Goal: Task Accomplishment & Management: Use online tool/utility

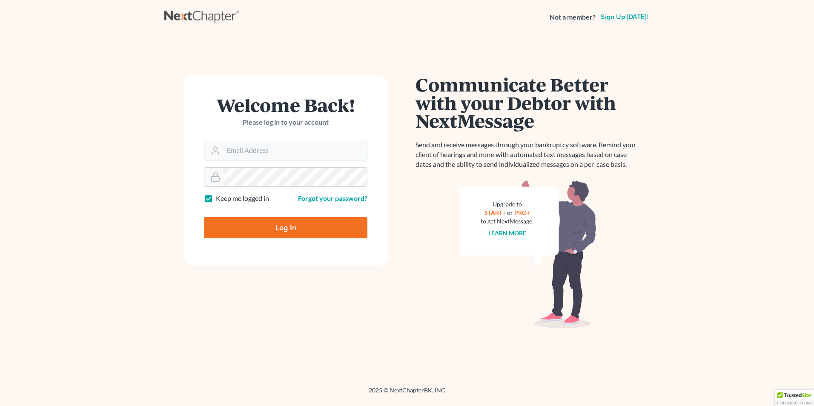
type input "[EMAIL_ADDRESS][DOMAIN_NAME]"
click at [283, 230] on input "Log In" at bounding box center [285, 227] width 163 height 21
type input "Thinking..."
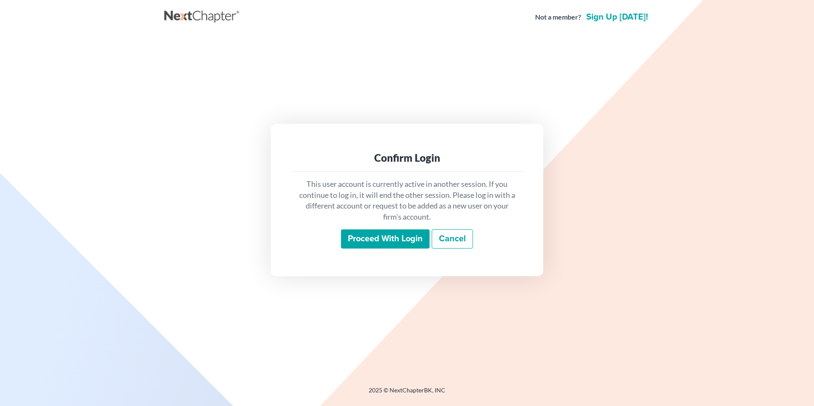
click at [398, 241] on input "Proceed with login" at bounding box center [385, 239] width 89 height 20
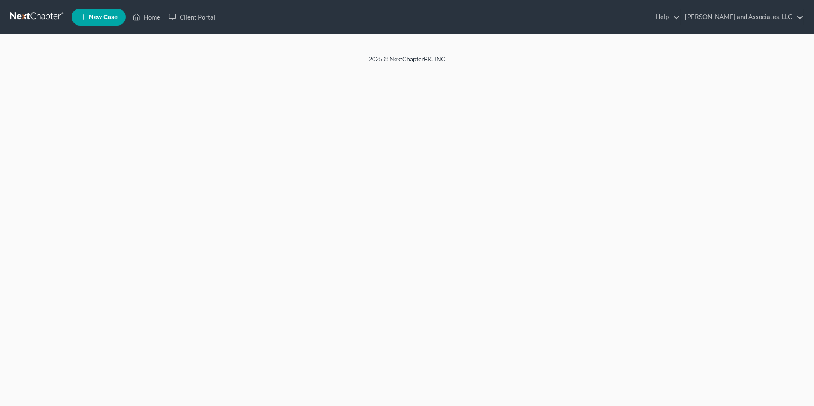
click at [83, 160] on div "Home New Case Client Portal [PERSON_NAME] and Associates, LLC [EMAIL_ADDRESS][D…" at bounding box center [407, 203] width 814 height 406
